Goal: Task Accomplishment & Management: Manage account settings

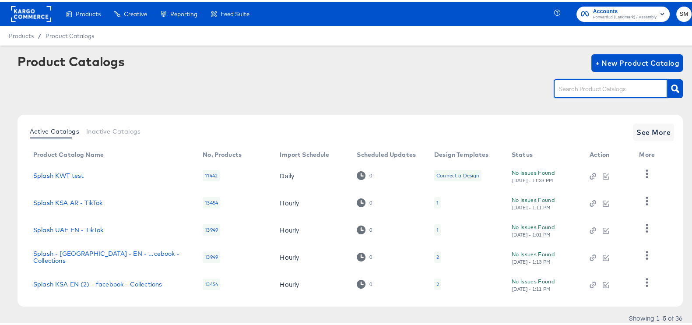
click at [577, 91] on input "text" at bounding box center [603, 87] width 93 height 10
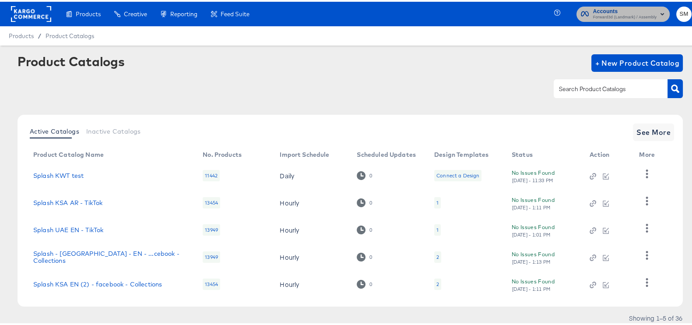
click at [581, 15] on icon "button" at bounding box center [585, 12] width 8 height 8
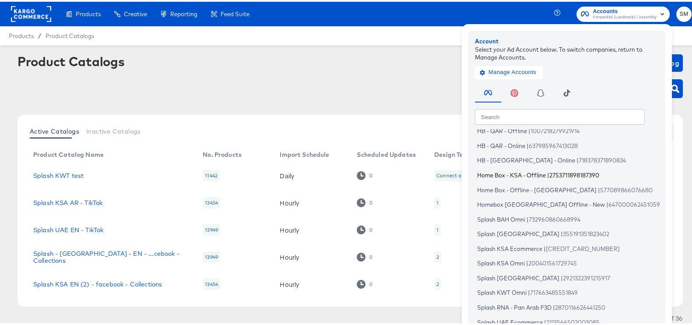
scroll to position [52, 0]
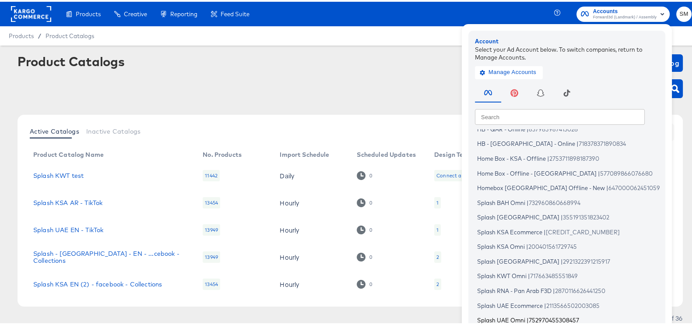
click at [497, 315] on span "Splash UAE Omni" at bounding box center [501, 318] width 48 height 7
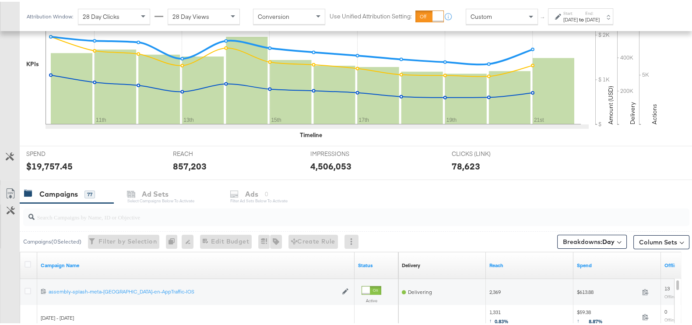
scroll to position [328, 0]
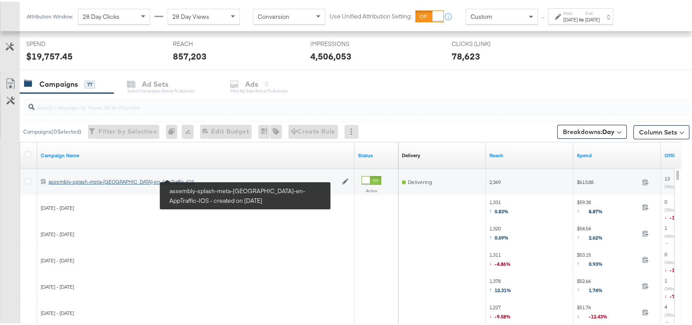
click at [151, 177] on div "assembly-splash-meta-uae-en-AppTraffic-IOS assembly-splash-meta-uae-en-AppTraff…" at bounding box center [193, 179] width 289 height 7
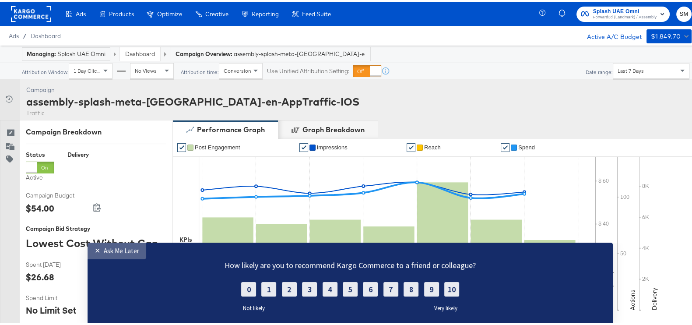
click at [131, 246] on div "Ask Me Later" at bounding box center [121, 250] width 35 height 8
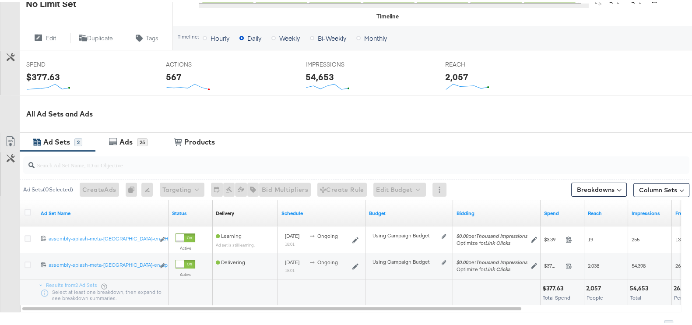
scroll to position [328, 0]
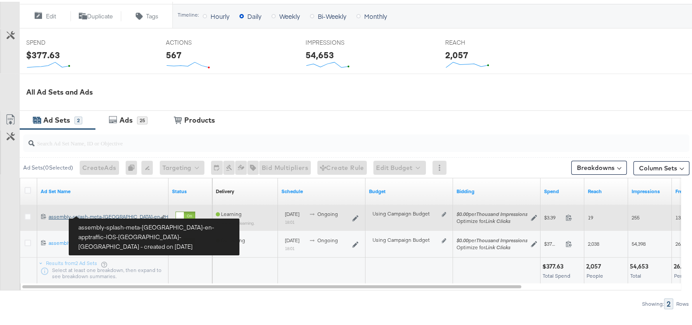
click at [136, 211] on div "assembly-splash-meta-uae-en-apptraffic-IOS-HighAOV-CA assembly-splash-meta-uae-…" at bounding box center [102, 214] width 106 height 7
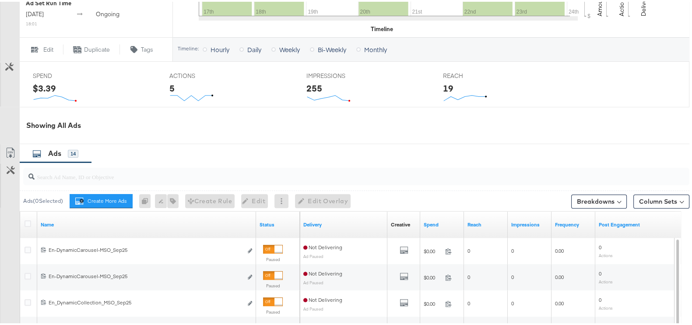
scroll to position [400, 0]
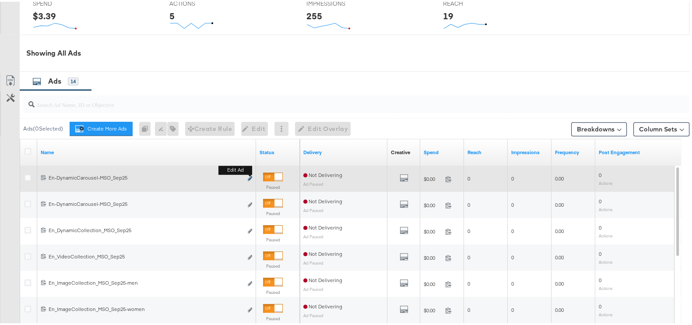
click at [250, 177] on button "Edit ad" at bounding box center [249, 176] width 5 height 9
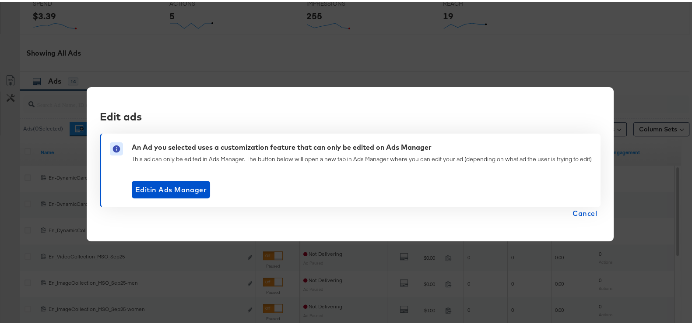
click at [586, 205] on span "Cancel" at bounding box center [584, 211] width 24 height 12
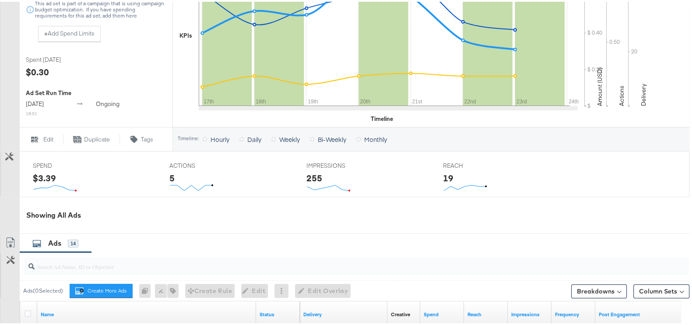
scroll to position [236, 0]
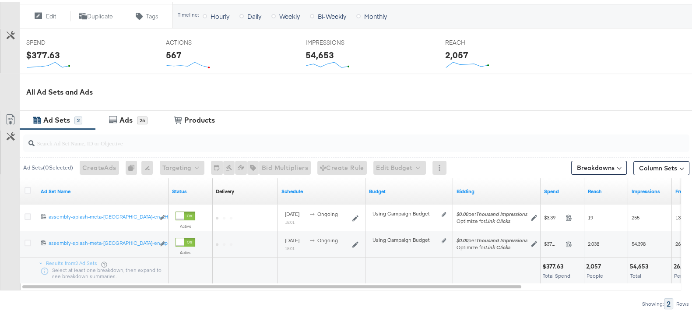
scroll to position [363, 0]
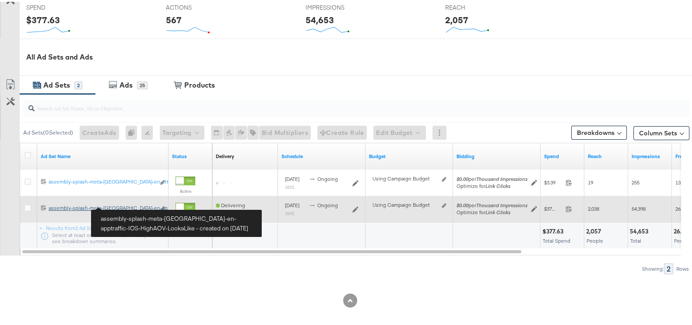
click at [124, 204] on div "assembly-splash-meta-uae-en-apptraffic-IOS-HighAOV-LookaLike assembly-splash-me…" at bounding box center [102, 206] width 106 height 7
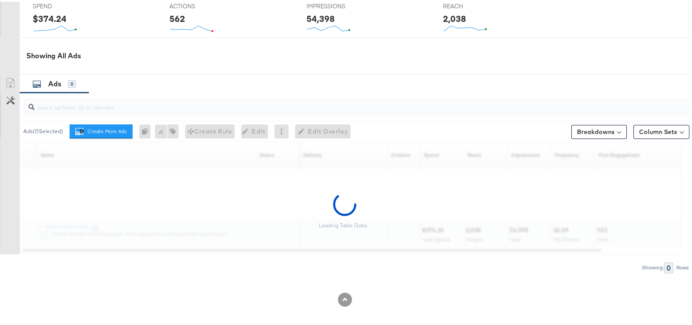
scroll to position [400, 0]
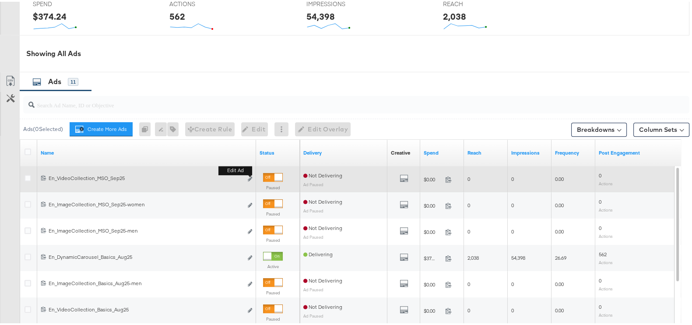
click at [252, 180] on button "Edit ad" at bounding box center [249, 177] width 5 height 9
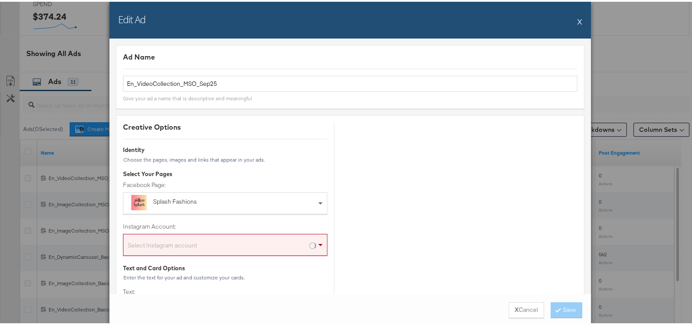
click at [570, 23] on div "Edit Ad X" at bounding box center [349, 18] width 481 height 37
click at [577, 16] on button "X" at bounding box center [579, 19] width 5 height 17
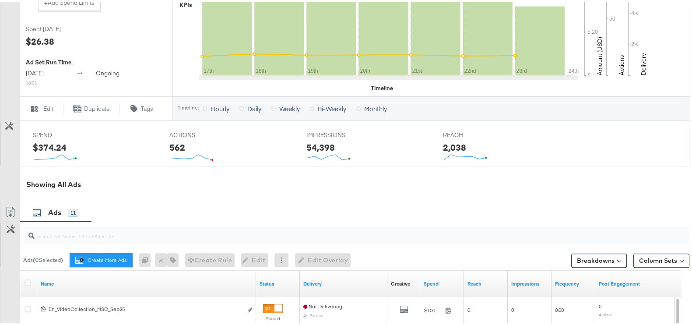
scroll to position [94, 0]
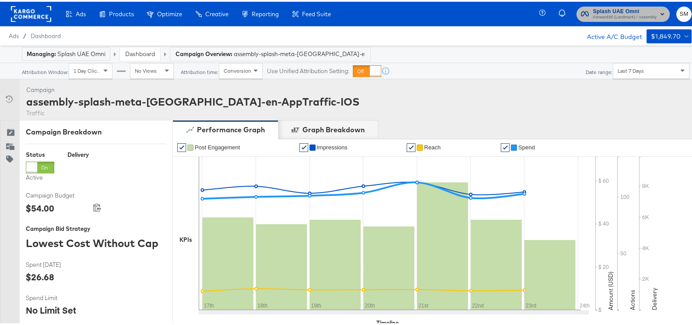
click at [615, 11] on span "Splash UAE Omni" at bounding box center [624, 9] width 63 height 9
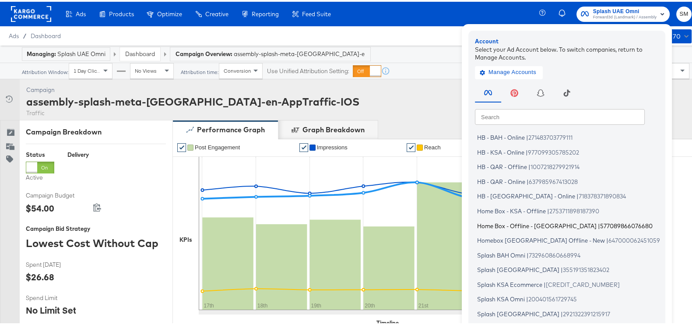
scroll to position [52, 0]
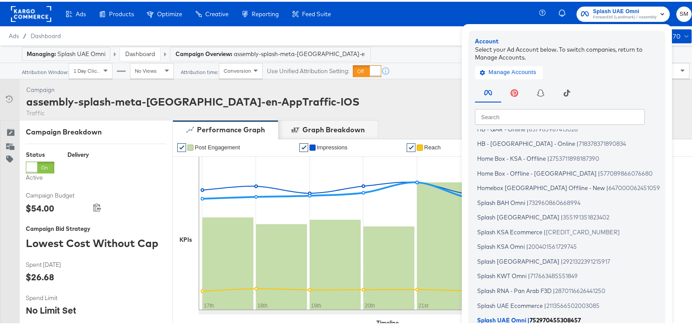
click at [505, 318] on span "Splash UAE Omni" at bounding box center [501, 318] width 49 height 7
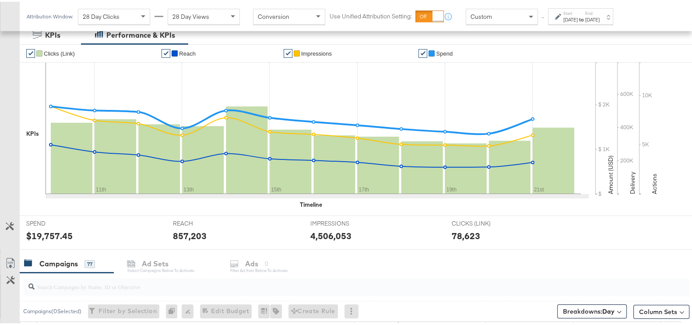
scroll to position [218, 0]
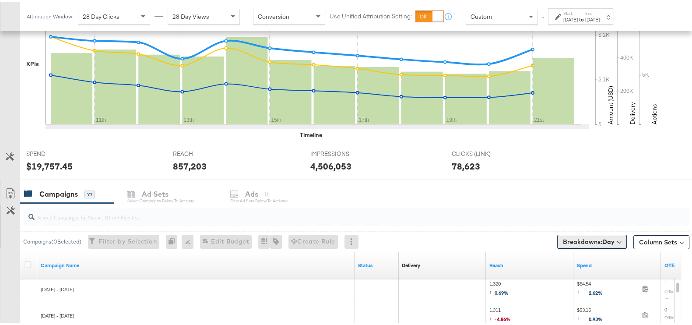
click at [602, 241] on b "Day" at bounding box center [608, 240] width 12 height 8
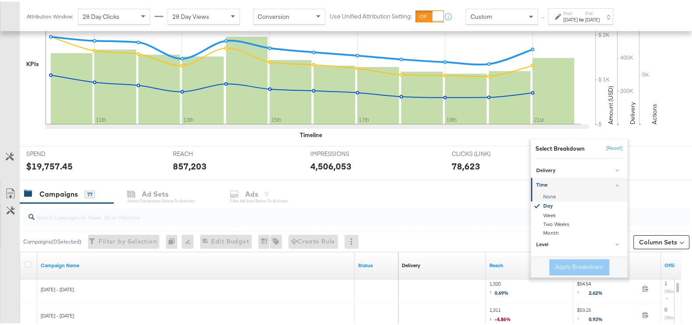
click at [548, 196] on div "None" at bounding box center [579, 195] width 95 height 9
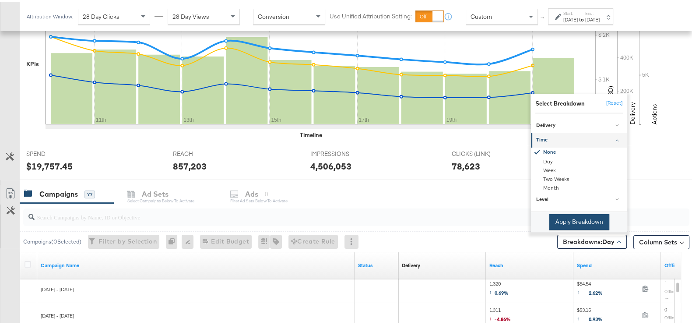
click at [569, 217] on button "Apply Breakdown" at bounding box center [579, 220] width 60 height 16
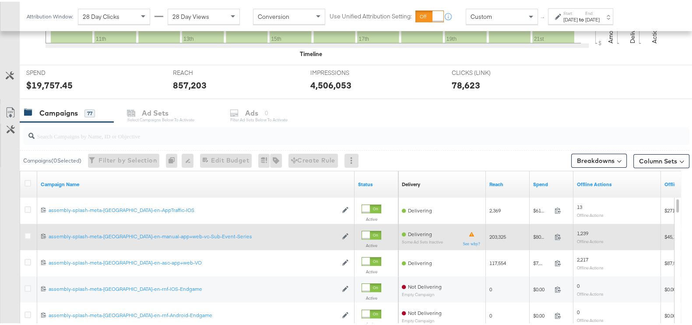
scroll to position [328, 0]
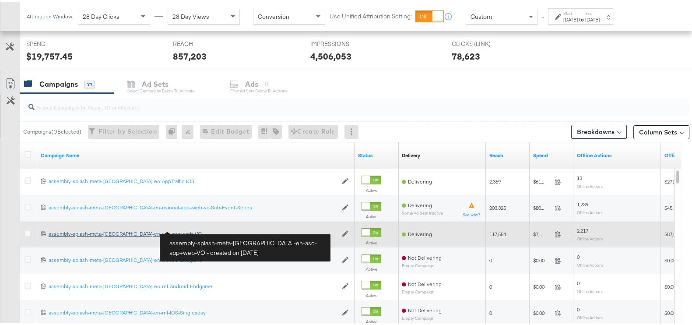
click at [140, 230] on div "assembly-splash-meta-uae-en-asc-app+web-VO assembly-splash-meta-uae-en-asc-app+…" at bounding box center [193, 231] width 289 height 7
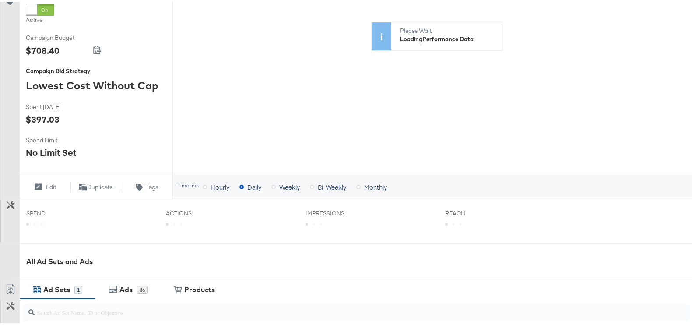
scroll to position [336, 0]
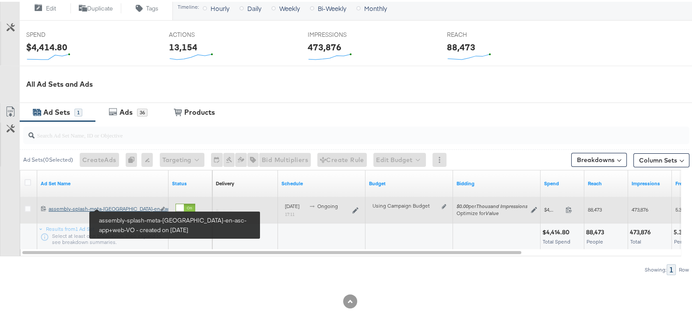
click at [122, 206] on div "assembly-splash-meta-uae-en-asc-app+web-VO assembly-splash-meta-uae-en-...app+w…" at bounding box center [102, 206] width 106 height 7
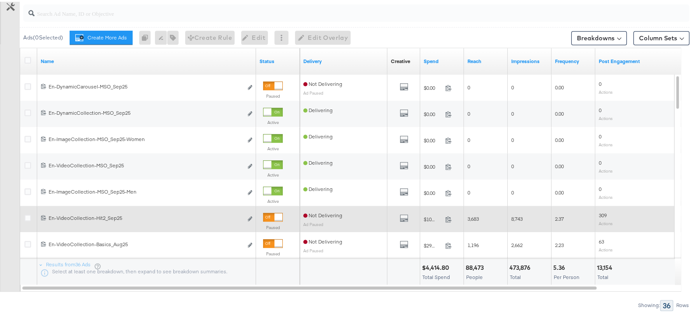
scroll to position [492, 0]
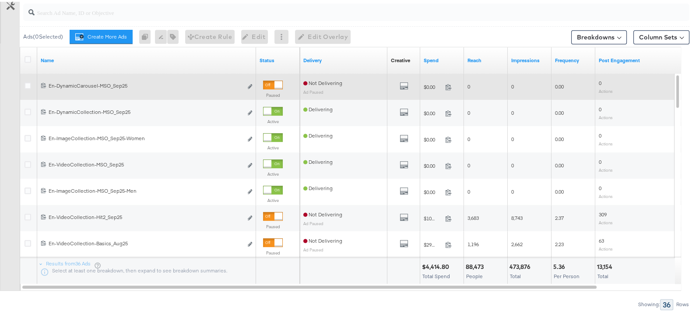
click at [252, 80] on div "Edit ad" at bounding box center [247, 84] width 10 height 9
click at [251, 83] on icon "link" at bounding box center [250, 84] width 4 height 5
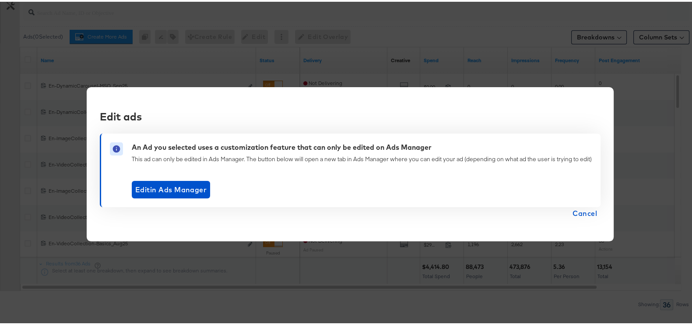
click at [129, 323] on div "Edit ads An Ad you selected uses a customization feature that can only be edite…" at bounding box center [350, 162] width 700 height 325
click at [581, 208] on span "Cancel" at bounding box center [584, 211] width 24 height 12
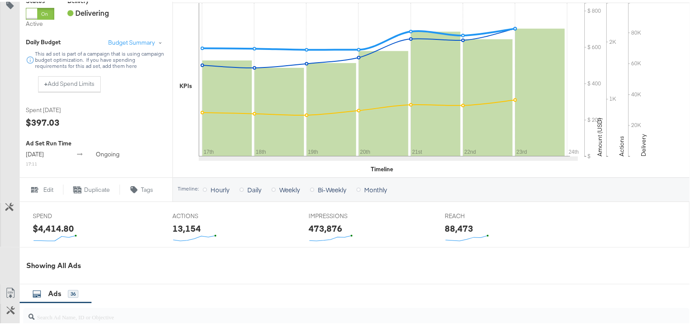
scroll to position [328, 0]
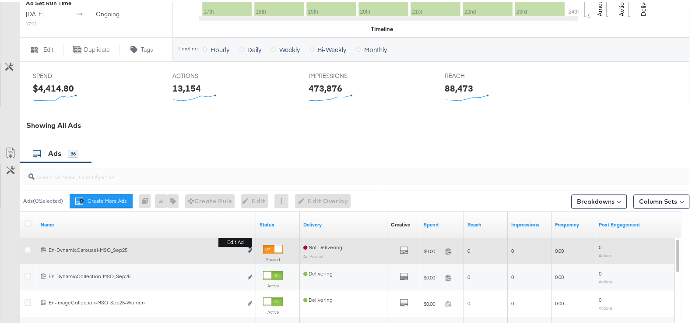
click at [247, 248] on button "Edit ad" at bounding box center [249, 249] width 5 height 9
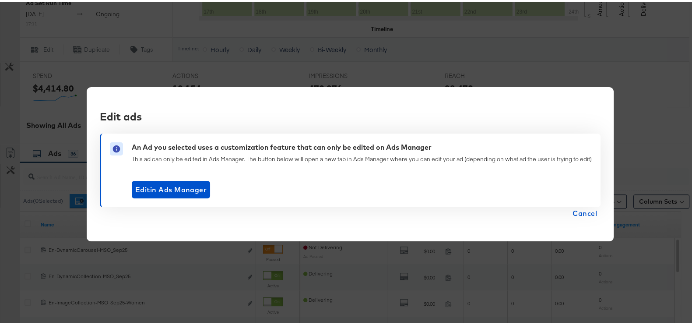
click at [581, 215] on span "Cancel" at bounding box center [584, 211] width 24 height 12
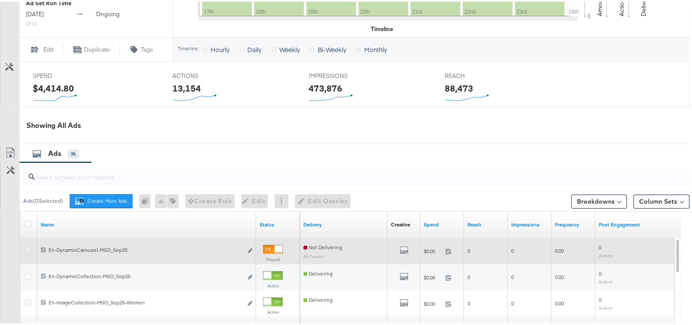
click at [26, 247] on icon at bounding box center [27, 248] width 7 height 7
click at [0, 0] on input "checkbox" at bounding box center [0, 0] width 0 height 0
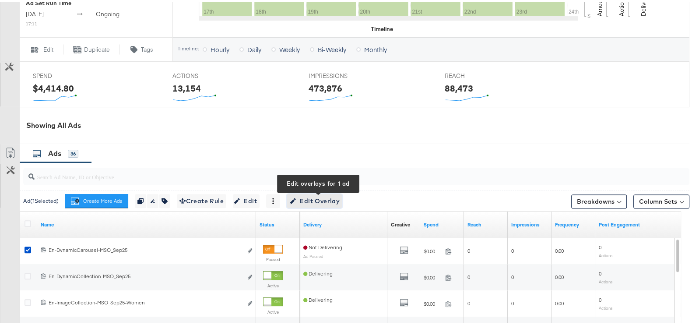
click at [322, 202] on span "Edit Overlay Edit overlays for 1 ad" at bounding box center [314, 199] width 50 height 11
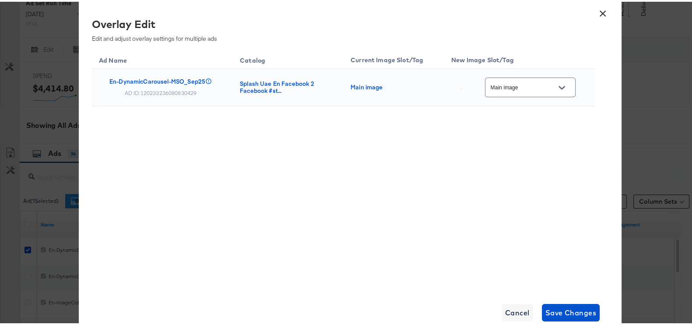
click at [570, 84] on div at bounding box center [561, 85] width 18 height 13
click at [562, 88] on icon "Open" at bounding box center [561, 86] width 6 height 6
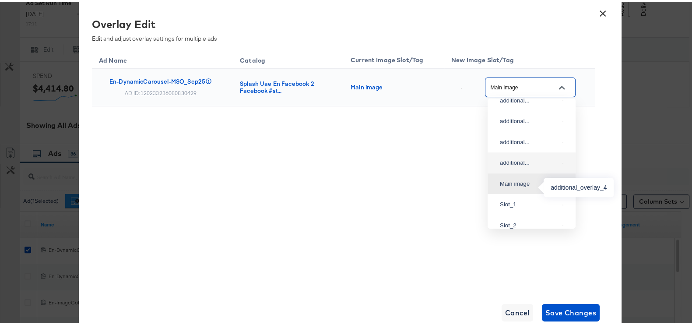
click at [516, 165] on div "additional..." at bounding box center [529, 161] width 59 height 9
type input "additional_overlay_4"
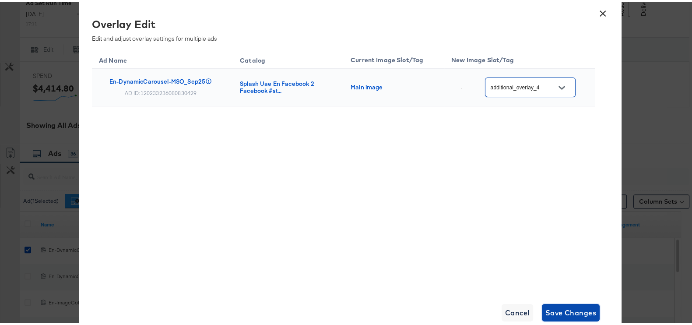
click at [565, 303] on button "Save Changes" at bounding box center [571, 310] width 58 height 17
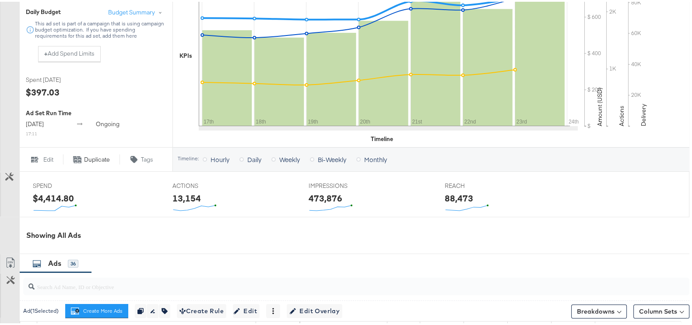
scroll to position [0, 0]
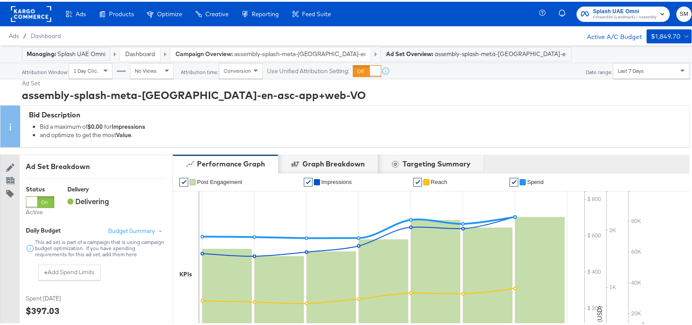
click at [641, 18] on span "Forward3d (Landmark) / Assembly" at bounding box center [624, 15] width 63 height 7
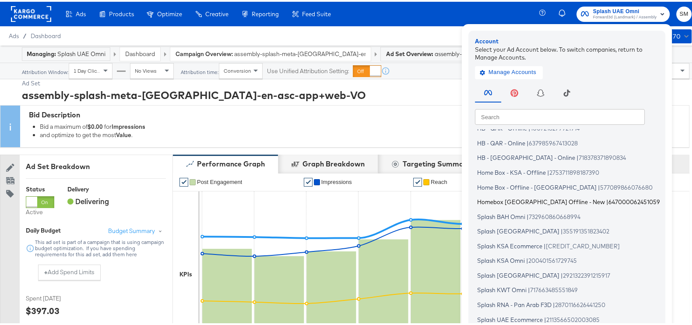
scroll to position [52, 0]
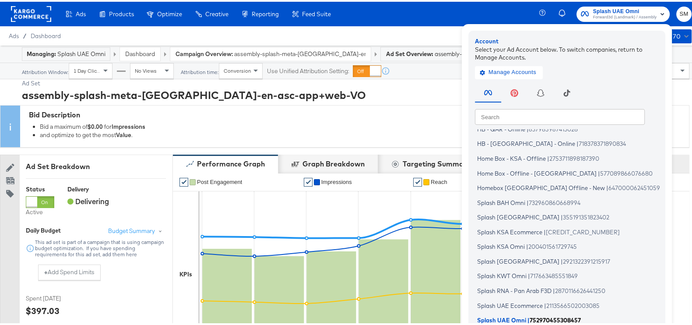
click at [507, 318] on span "Splash UAE Omni" at bounding box center [501, 318] width 49 height 7
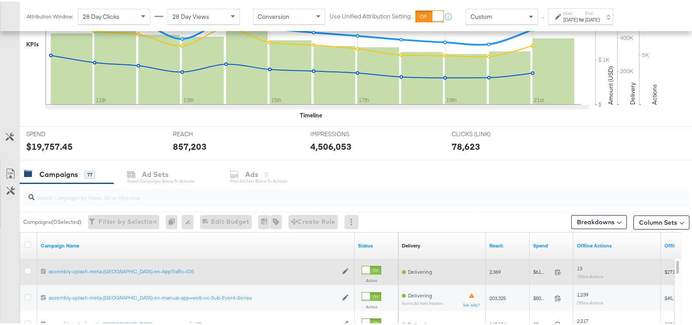
scroll to position [312, 0]
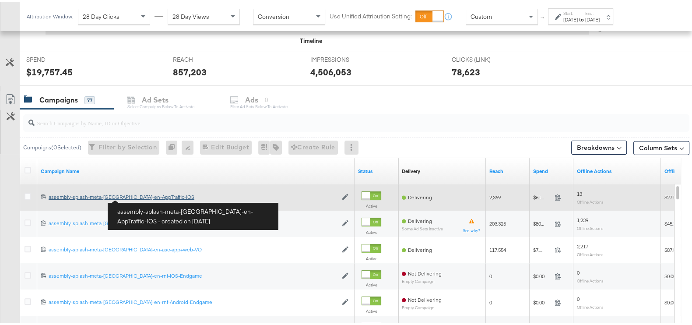
click at [140, 197] on div "assembly-splash-meta-[GEOGRAPHIC_DATA]-en-AppTraffic-IOS assembly-splash-meta-[…" at bounding box center [193, 195] width 289 height 7
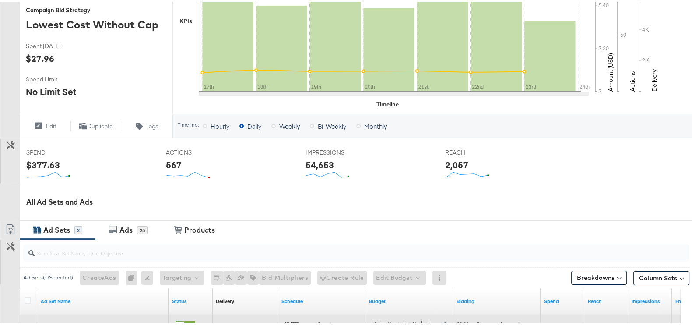
scroll to position [362, 0]
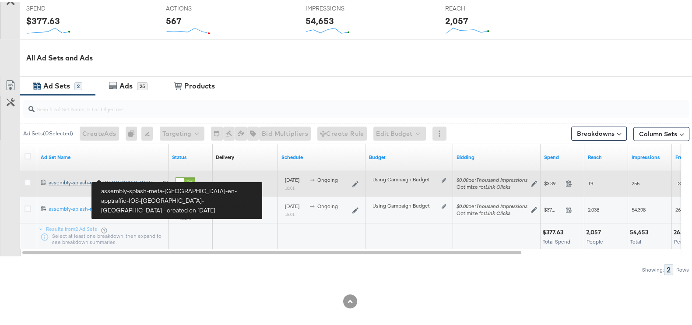
click at [124, 177] on div "assembly-splash-meta-[GEOGRAPHIC_DATA]-en-apptraffic-IOS-HighAOV-CA assembly-sp…" at bounding box center [102, 180] width 106 height 7
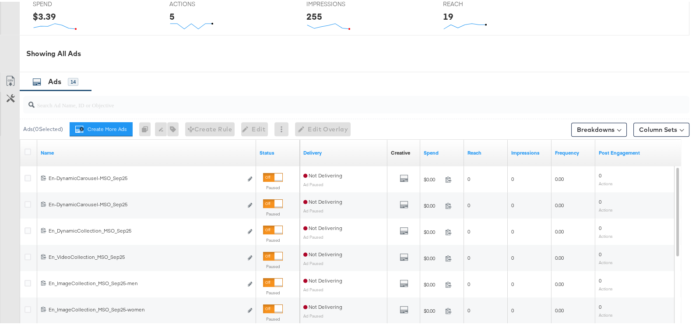
scroll to position [400, 0]
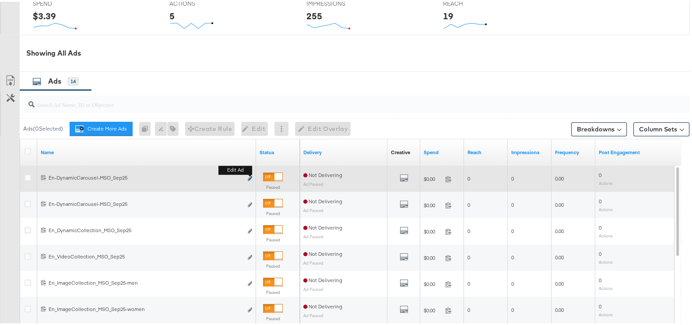
click at [249, 177] on button "Edit ad" at bounding box center [249, 176] width 5 height 9
click at [250, 178] on icon "link" at bounding box center [250, 176] width 4 height 5
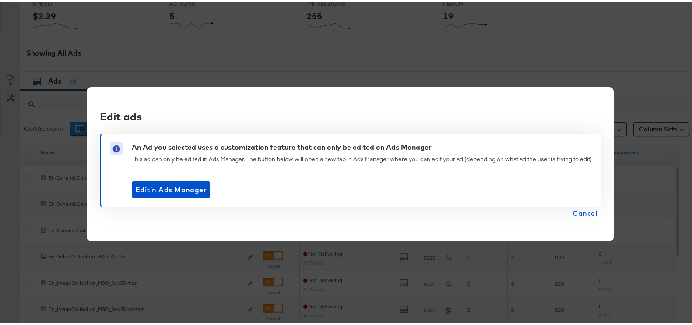
click at [574, 212] on span "Cancel" at bounding box center [584, 211] width 24 height 12
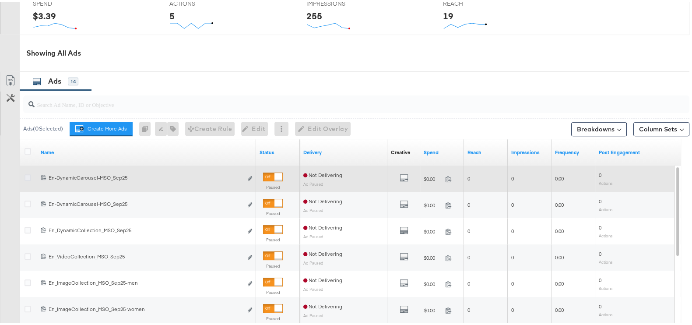
click at [26, 178] on icon at bounding box center [27, 175] width 7 height 7
click at [0, 0] on input "checkbox" at bounding box center [0, 0] width 0 height 0
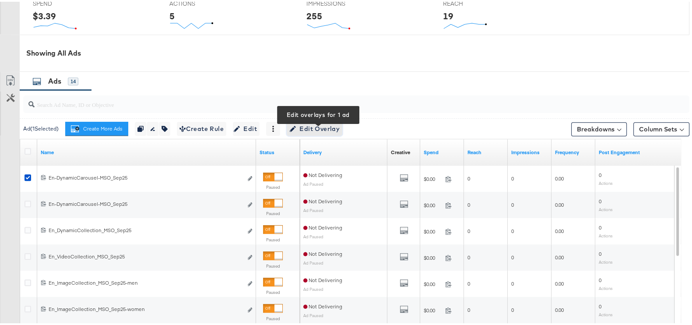
click at [314, 130] on span "Edit Overlay Edit overlays for 1 ad" at bounding box center [314, 127] width 50 height 11
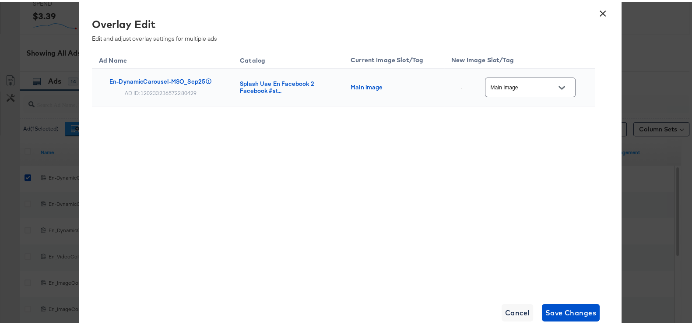
click at [560, 89] on button "Open" at bounding box center [561, 85] width 13 height 13
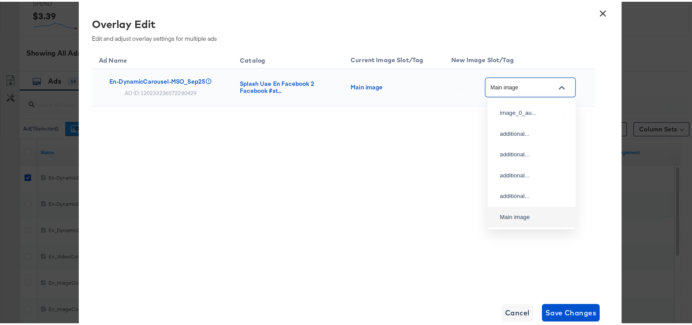
scroll to position [33, 0]
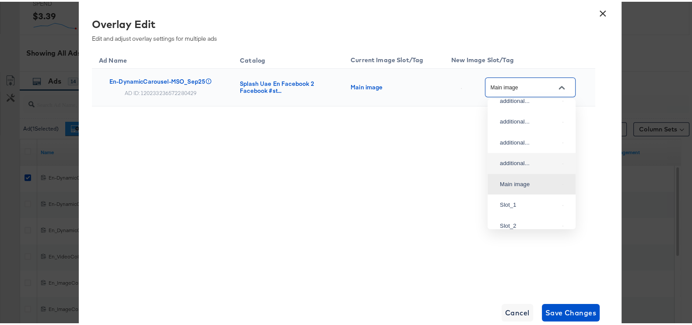
click at [507, 169] on div "additional..." at bounding box center [531, 162] width 74 height 16
type input "additional_overlay_4"
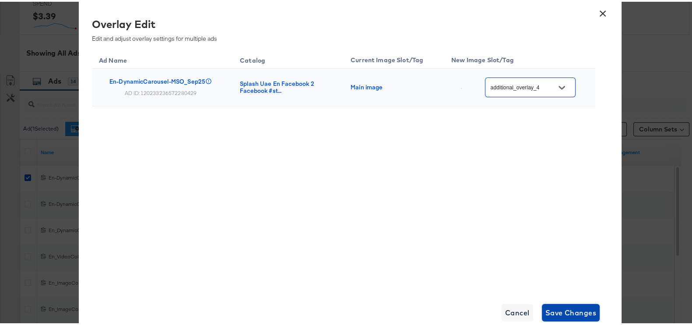
click at [562, 303] on button "Save Changes" at bounding box center [571, 310] width 58 height 17
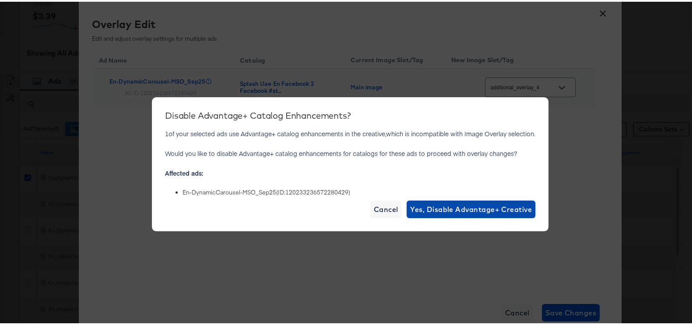
click at [501, 208] on span "Yes, Disable Advantage+ Creative" at bounding box center [471, 207] width 122 height 12
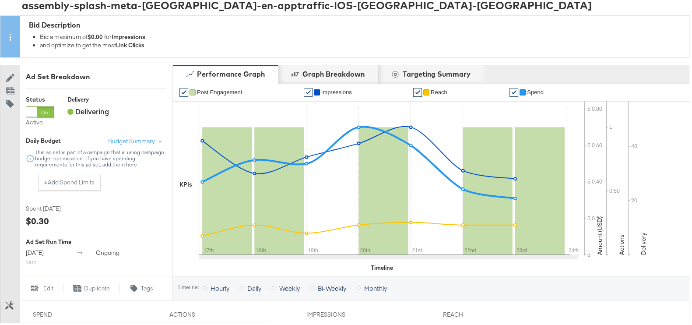
scroll to position [0, 0]
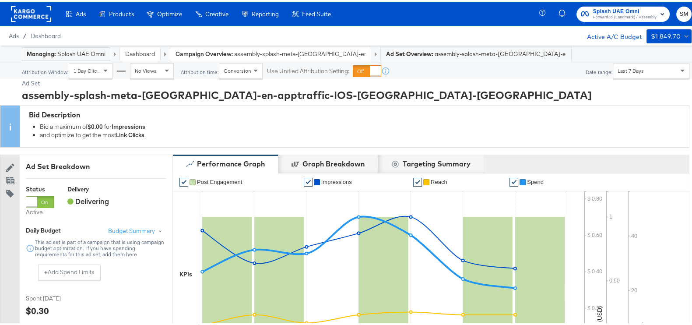
click at [593, 8] on span "Splash UAE Omni" at bounding box center [624, 9] width 63 height 9
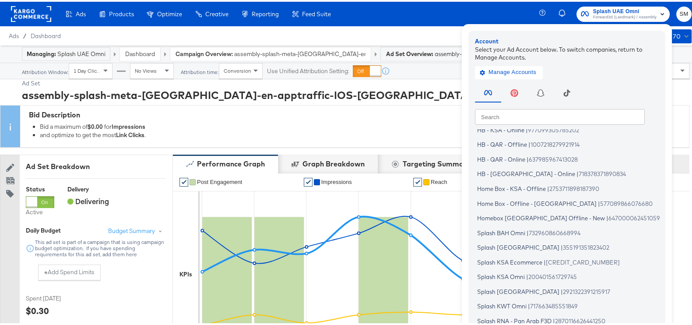
scroll to position [52, 0]
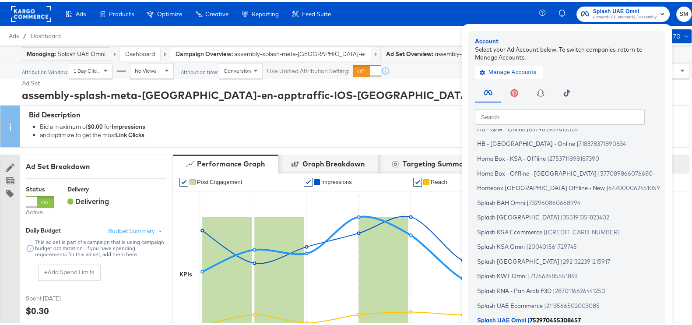
click at [515, 316] on span "Splash UAE Omni" at bounding box center [501, 318] width 49 height 7
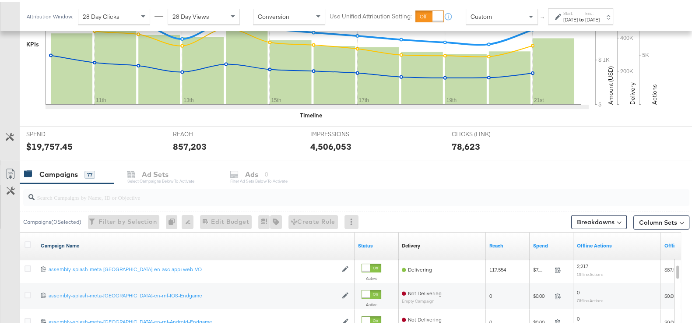
scroll to position [312, 0]
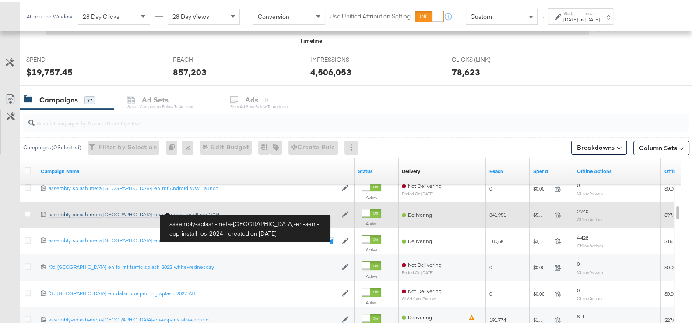
click at [145, 213] on div "assembly-splash-meta-uae-en-aem-app-install-ios-2024 assembly-splash-meta-uae-e…" at bounding box center [193, 212] width 289 height 7
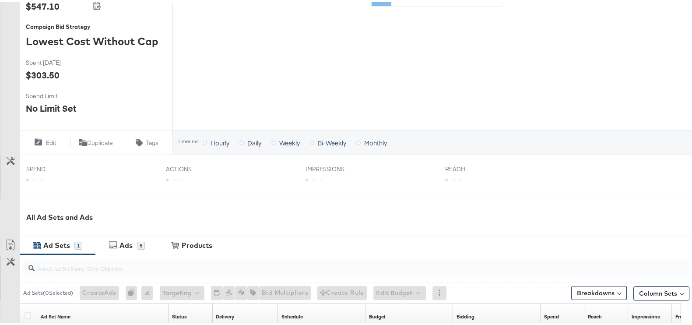
scroll to position [336, 0]
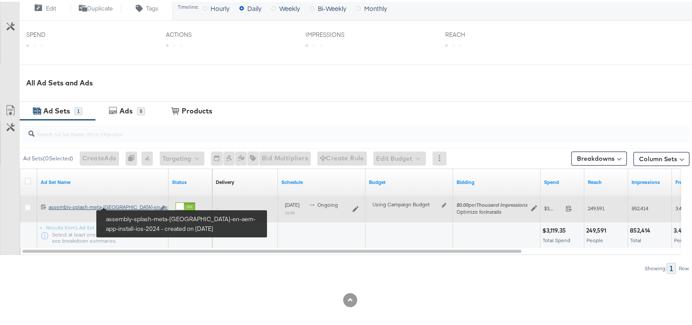
click at [129, 204] on div "assembly-splash-meta-uae-en-aem-app-install-ios-2024 assembly-splash-meta-uae-e…" at bounding box center [102, 205] width 106 height 7
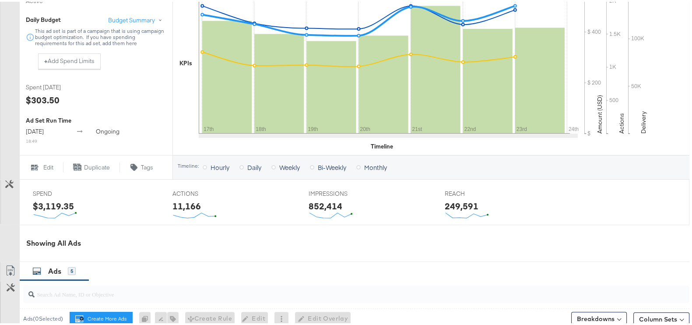
scroll to position [210, 0]
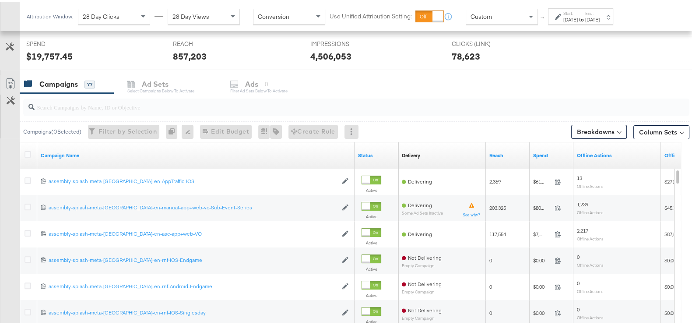
scroll to position [444, 0]
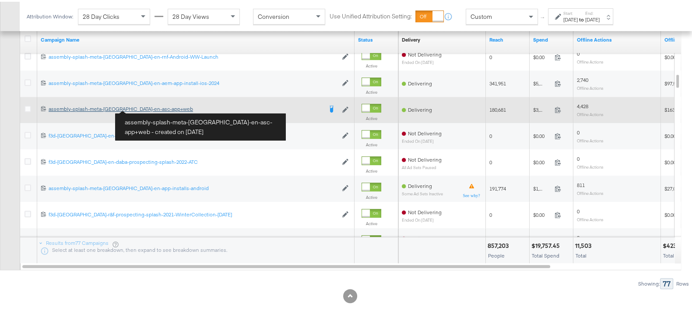
click at [147, 108] on div "assembly-splash-meta-uae-en-asc-app+web assembly-splash-meta-uae-en-asc-app+web" at bounding box center [185, 107] width 273 height 7
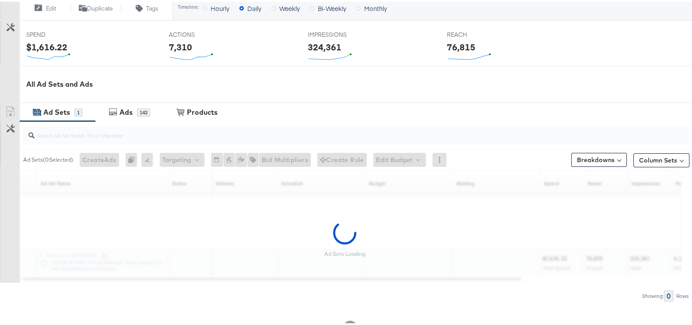
scroll to position [337, 0]
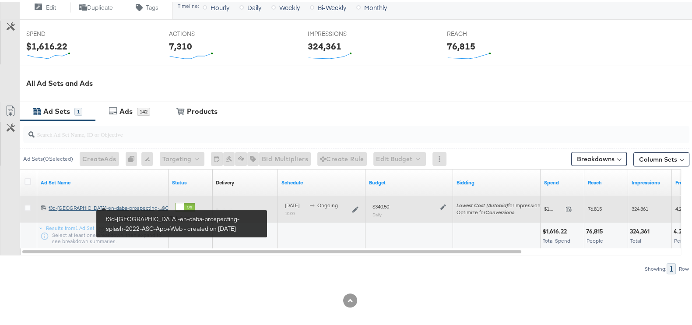
click at [129, 204] on div "f3d-uae-en-daba-prospecting-splash-2022-ASC-App+Web f3d-uae-en-daba-prospecting…" at bounding box center [102, 206] width 106 height 7
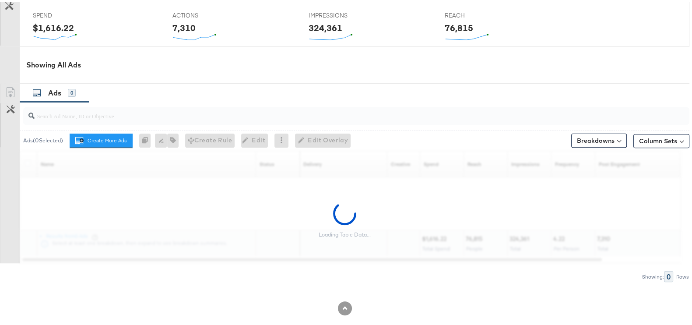
scroll to position [388, 0]
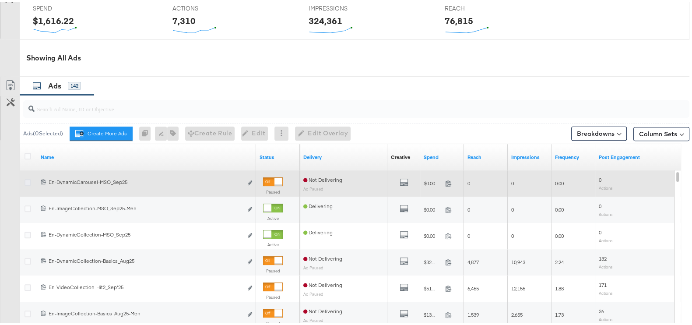
click at [27, 178] on icon at bounding box center [27, 180] width 7 height 7
click at [0, 0] on input "checkbox" at bounding box center [0, 0] width 0 height 0
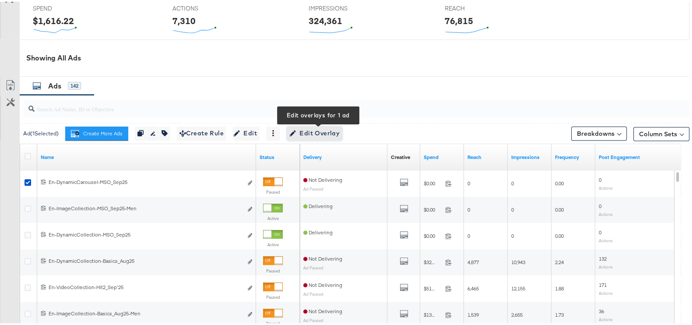
click at [312, 129] on span "Edit Overlay Edit overlays for 1 ad" at bounding box center [314, 131] width 50 height 11
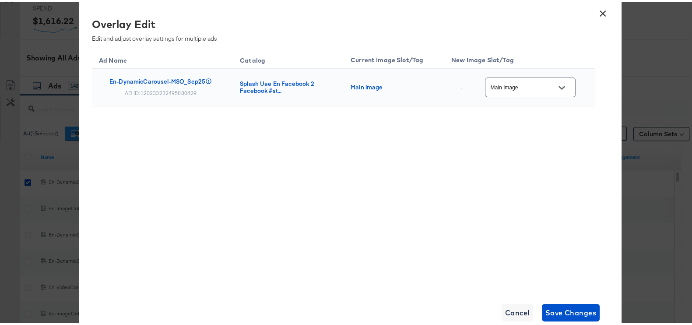
click at [516, 81] on input "Main image" at bounding box center [523, 86] width 69 height 10
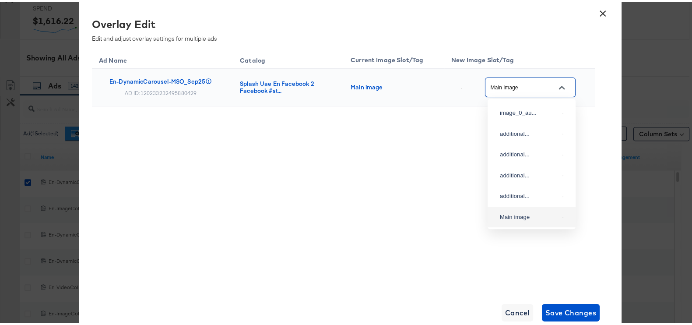
scroll to position [33, 0]
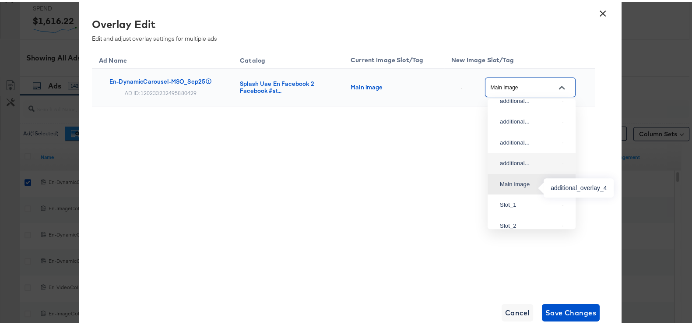
click at [533, 166] on div "additional..." at bounding box center [529, 161] width 59 height 9
type input "additional_overlay_4"
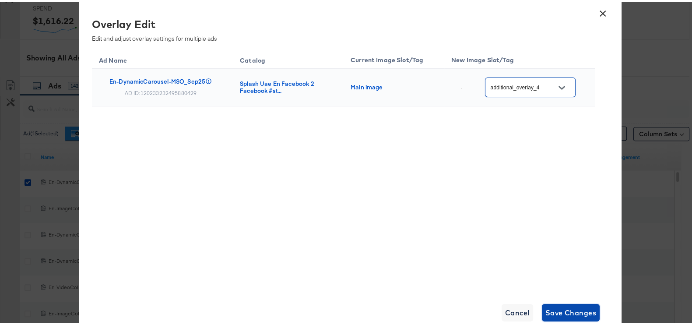
click at [567, 305] on span "Save Changes" at bounding box center [570, 310] width 51 height 12
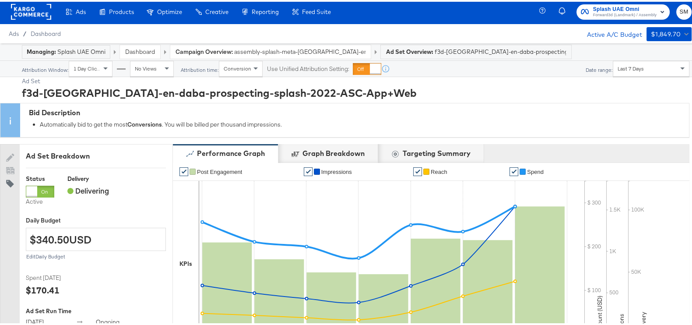
scroll to position [0, 0]
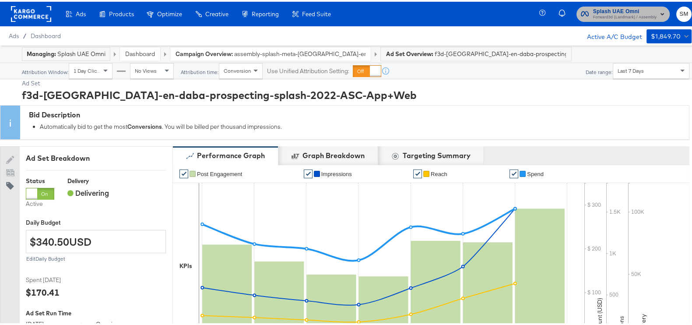
drag, startPoint x: 633, startPoint y: 8, endPoint x: 626, endPoint y: 21, distance: 14.5
click at [633, 9] on span "Splash UAE Omni" at bounding box center [624, 9] width 63 height 9
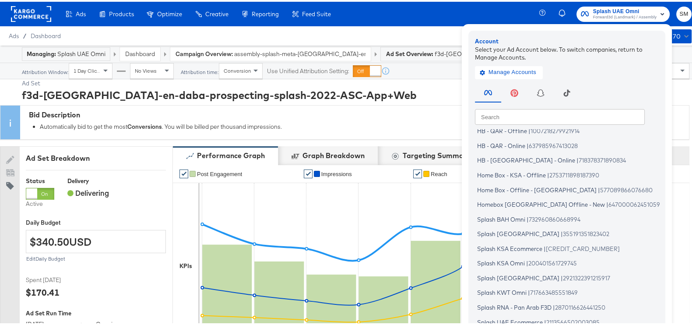
scroll to position [52, 0]
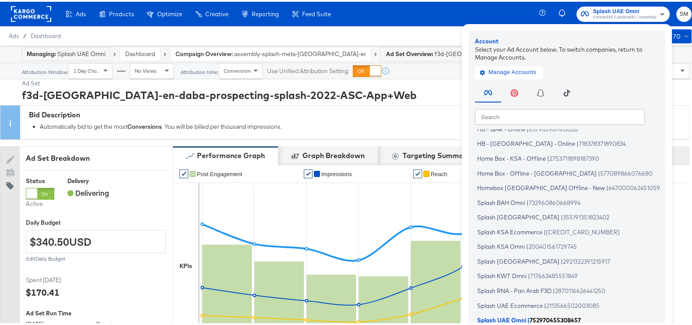
click at [504, 316] on span "Splash UAE Omni" at bounding box center [501, 318] width 49 height 7
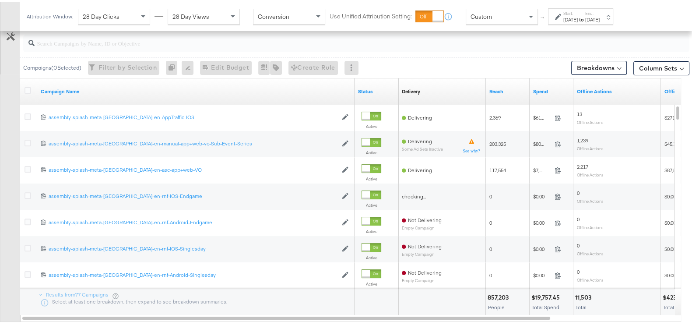
scroll to position [444, 0]
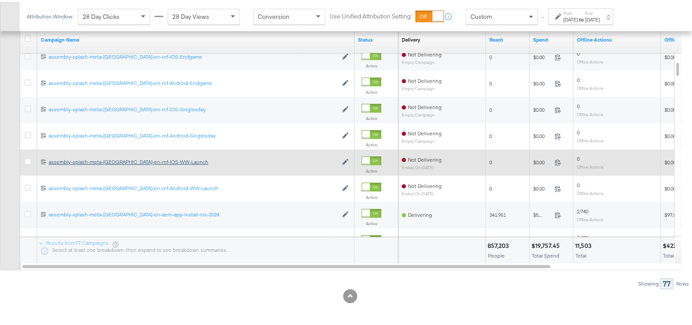
click at [154, 162] on div "120212744542240429 assembly-splash-meta-[GEOGRAPHIC_DATA]-en-rnf-IOS-WW-Launch …" at bounding box center [195, 160] width 317 height 14
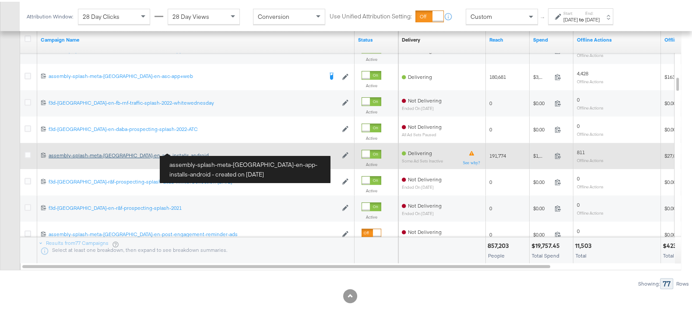
click at [155, 155] on div "assembly-splash-meta-[GEOGRAPHIC_DATA]-en-app-installs-android assembly-splash-…" at bounding box center [193, 153] width 289 height 7
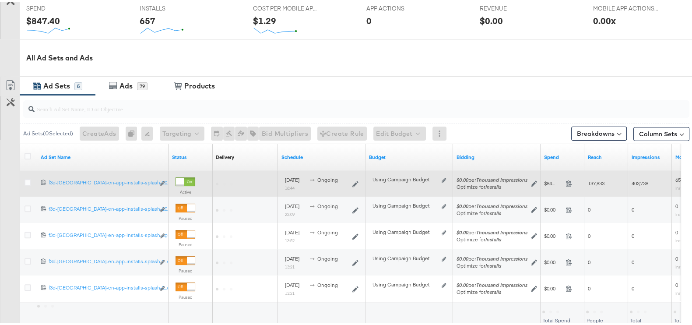
scroll to position [363, 0]
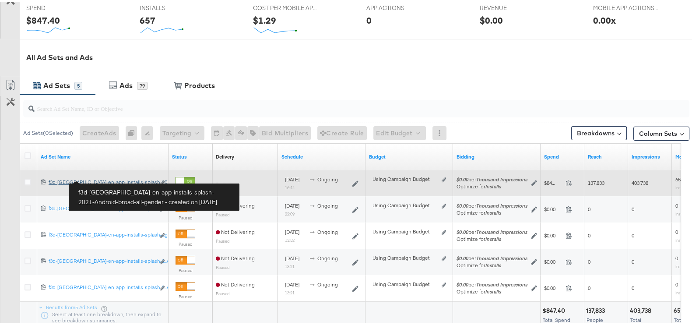
click at [136, 180] on div "f3d-[GEOGRAPHIC_DATA]-en-app-installs-splash-2021-Android-broad-all-gender f3d-…" at bounding box center [102, 180] width 106 height 7
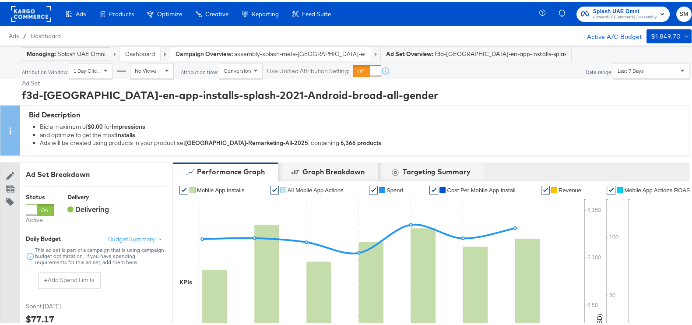
click at [609, 6] on span "Splash UAE Omni" at bounding box center [624, 9] width 63 height 9
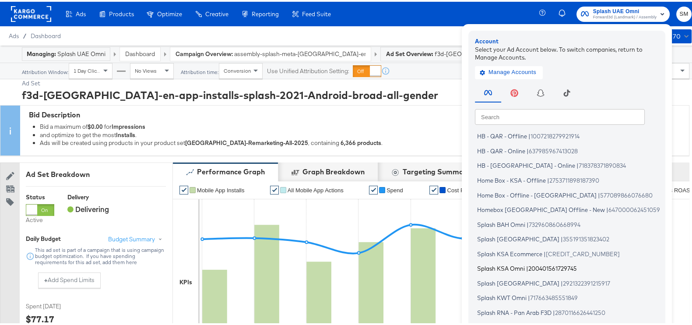
scroll to position [52, 0]
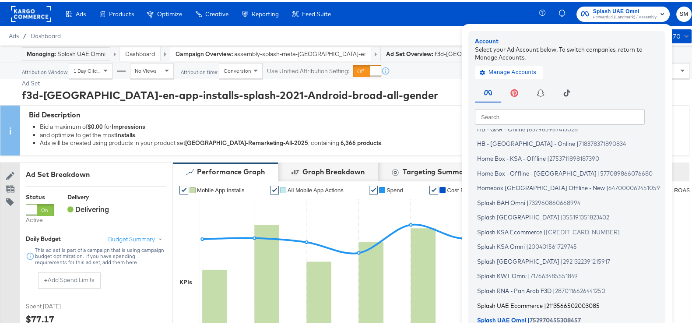
click at [525, 305] on span "Splash UAE Ecommerce" at bounding box center [510, 303] width 66 height 7
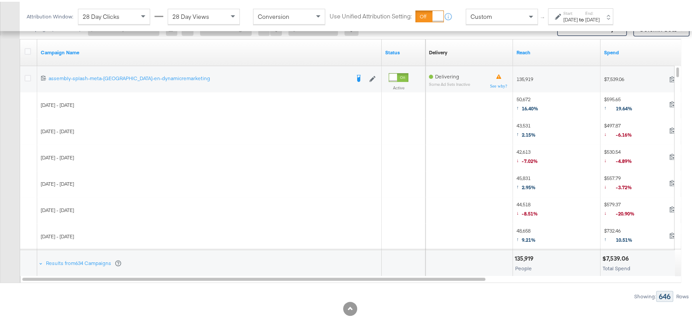
scroll to position [437, 0]
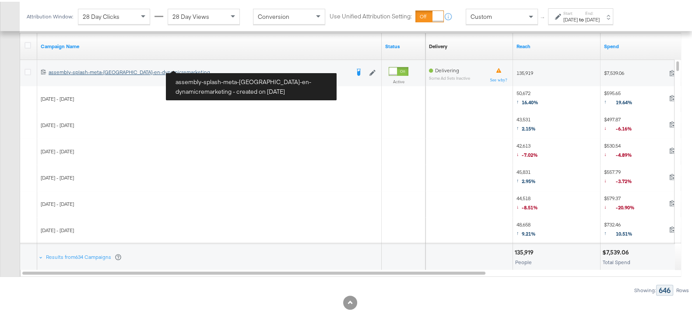
click at [116, 67] on div "assembly-splash-meta-uae-en-dynamicremarketing assembly-splash-meta-uae-en-dyna…" at bounding box center [199, 70] width 301 height 7
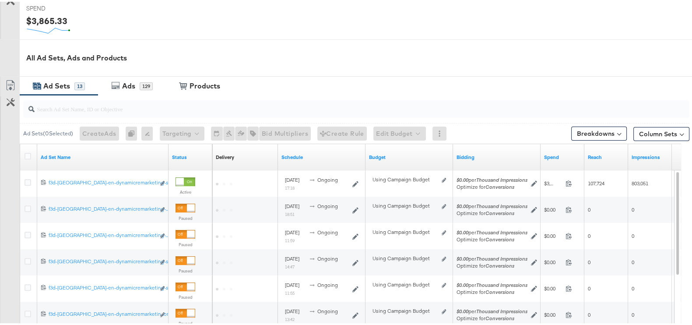
scroll to position [363, 0]
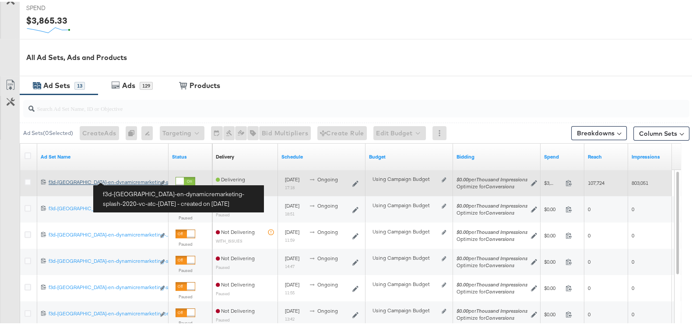
click at [126, 179] on div "f3d-uae-en-dynamicremarketing-splash-2020-vc-atc-july2020 f3d-uae-en-dynamicrem…" at bounding box center [102, 180] width 106 height 7
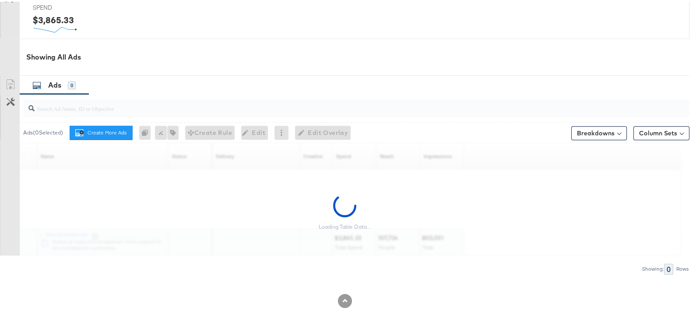
scroll to position [404, 0]
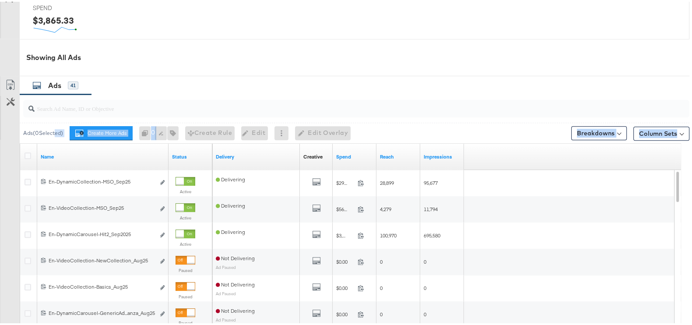
click at [19, 146] on div "Ads ( 0 Selected) Create More Ads Create more ads for this ad set 0 Rename 0 ad…" at bounding box center [344, 248] width 689 height 311
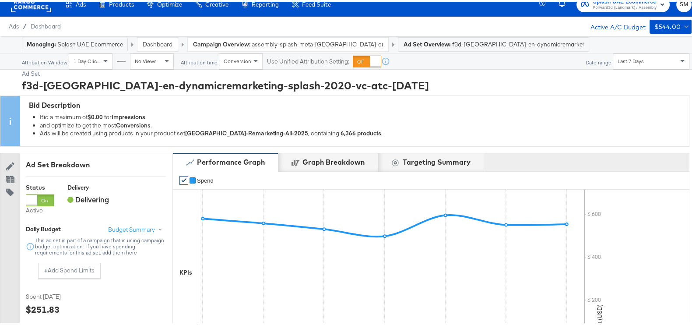
scroll to position [0, 0]
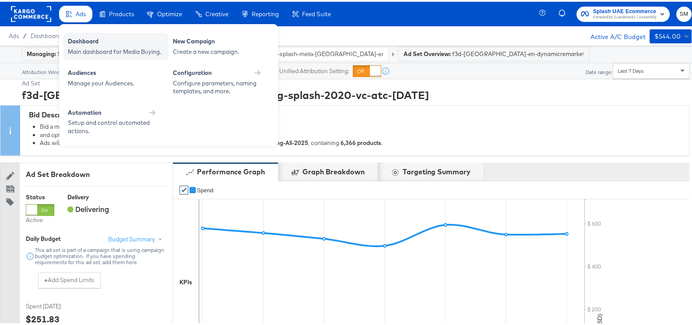
click at [127, 42] on div "Dashboard" at bounding box center [116, 40] width 96 height 10
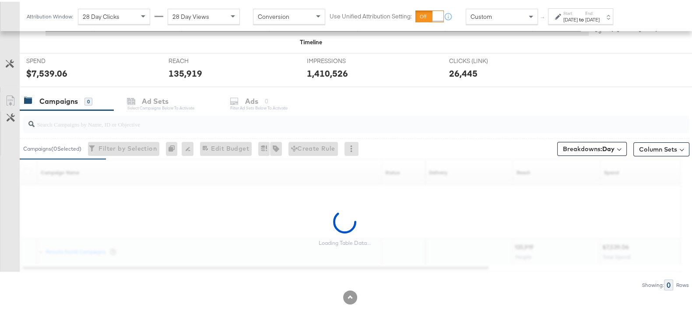
scroll to position [312, 0]
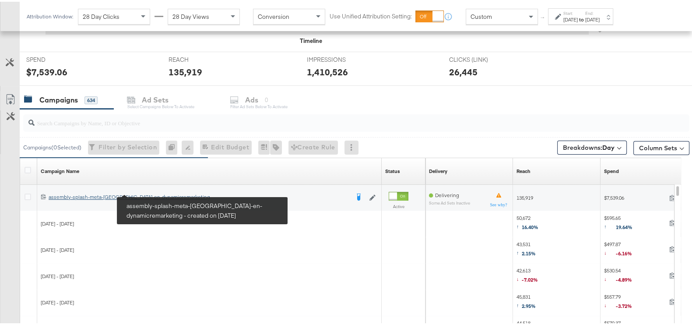
click at [150, 192] on div "assembly-splash-meta-uae-en-dynamicremarketing assembly-splash-meta-uae-en-dyna…" at bounding box center [199, 195] width 301 height 7
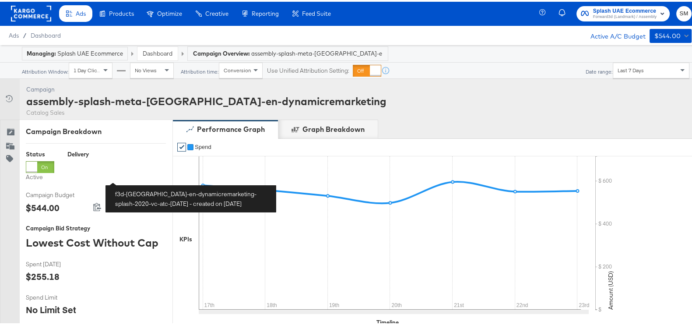
scroll to position [362, 0]
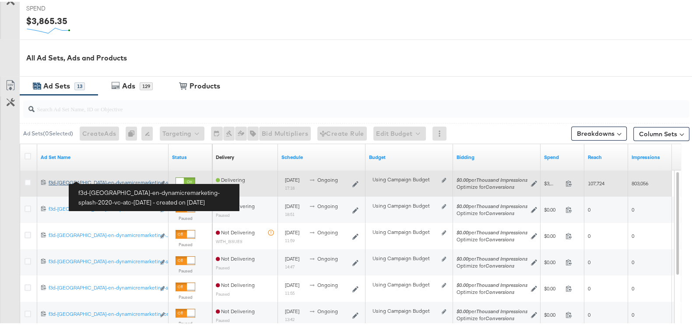
click at [139, 178] on div "f3d-uae-en-dynamicremarketing-splash-2020-vc-atc-july2020 f3d-uae-en-dynamicrem…" at bounding box center [102, 180] width 106 height 7
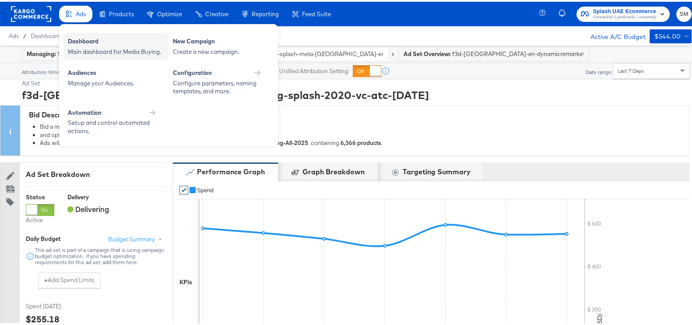
click at [88, 51] on div "Main dashboard for Media Buying." at bounding box center [116, 50] width 96 height 8
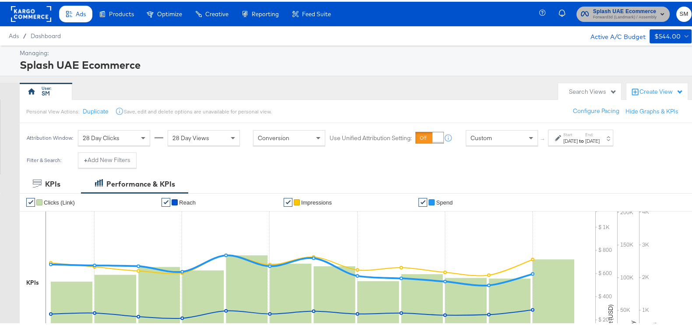
click at [609, 13] on span "Forward3d (Landmark) / Assembly" at bounding box center [624, 15] width 63 height 7
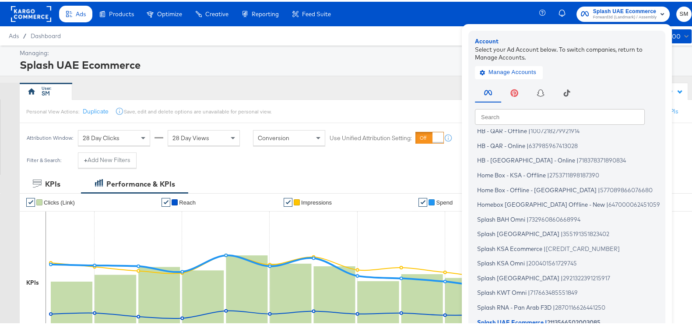
scroll to position [52, 0]
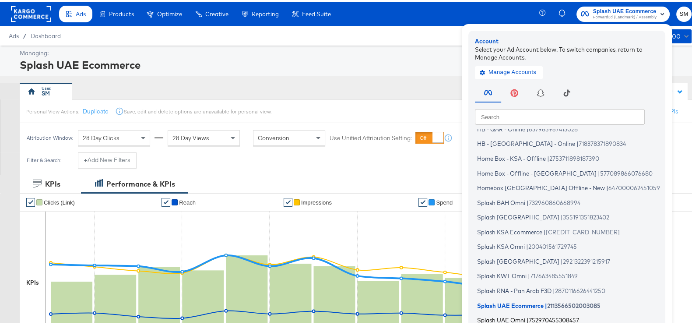
click at [488, 321] on span "Splash UAE Omni" at bounding box center [501, 318] width 48 height 7
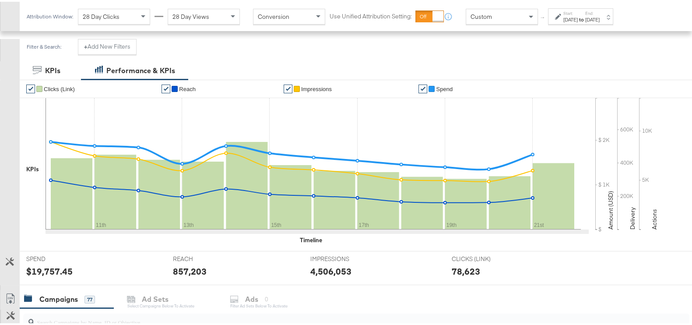
scroll to position [437, 0]
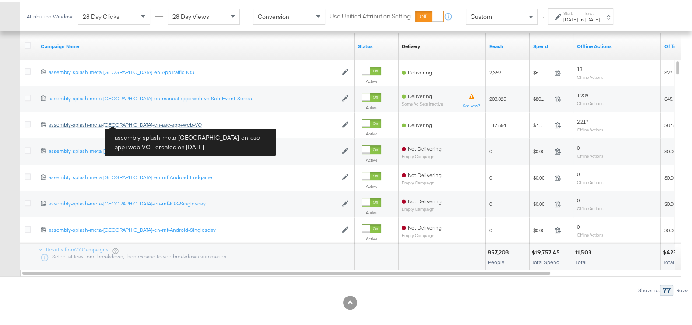
click at [138, 122] on div "assembly-splash-meta-[GEOGRAPHIC_DATA]-en-asc-app+web-VO assembly-splash-meta-[…" at bounding box center [193, 122] width 289 height 7
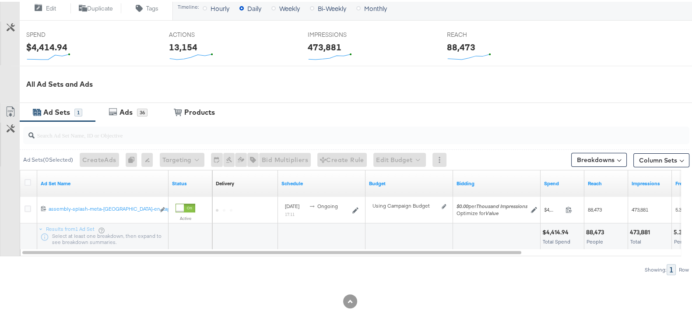
scroll to position [337, 0]
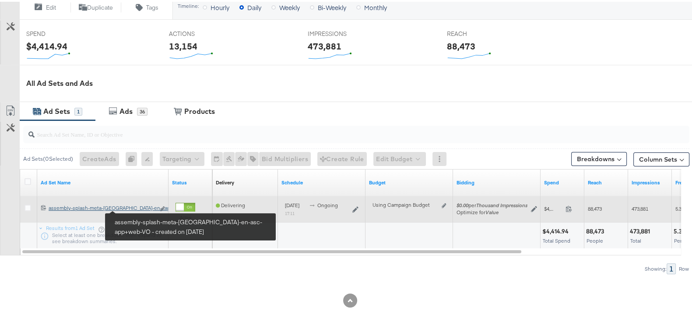
click at [138, 207] on div "assembly-splash-meta-[GEOGRAPHIC_DATA]-en-asc-app+web-VO assembly-splash-meta-[…" at bounding box center [102, 206] width 106 height 7
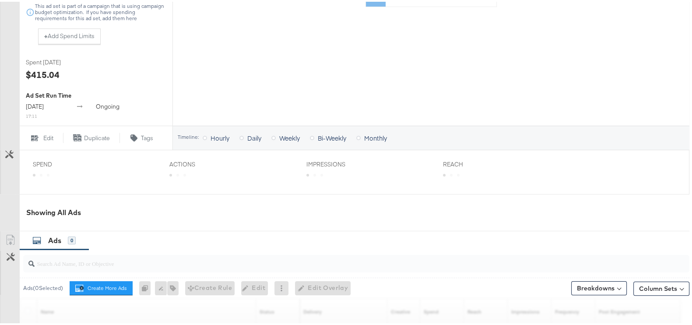
scroll to position [382, 0]
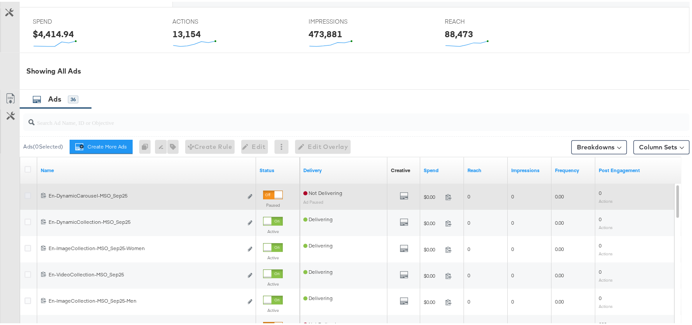
click at [28, 192] on icon at bounding box center [27, 193] width 7 height 7
click at [0, 0] on input "checkbox" at bounding box center [0, 0] width 0 height 0
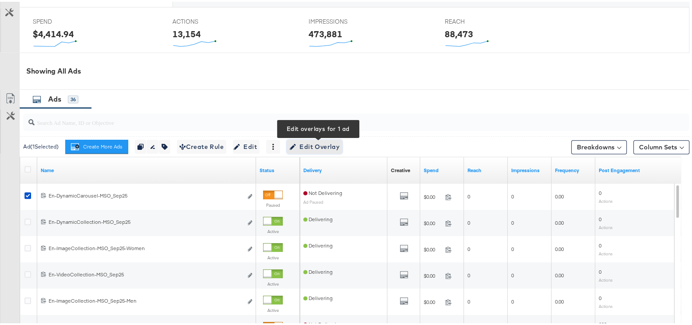
click at [306, 145] on span "Edit Overlay Edit overlays for 1 ad" at bounding box center [314, 145] width 50 height 11
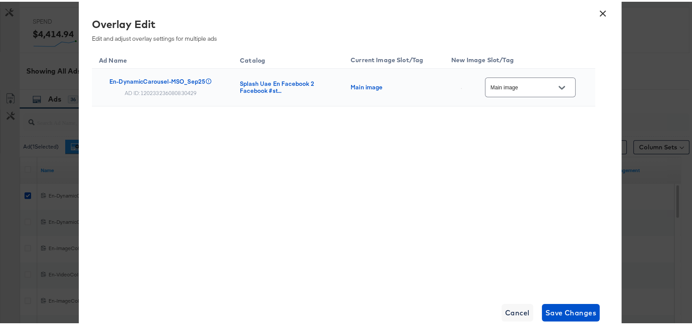
click at [542, 90] on input "Main image" at bounding box center [523, 86] width 69 height 10
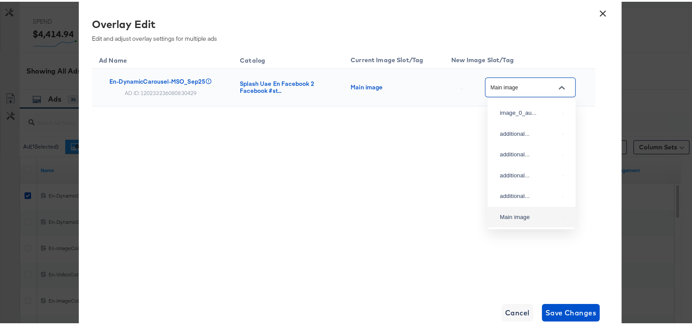
scroll to position [33, 0]
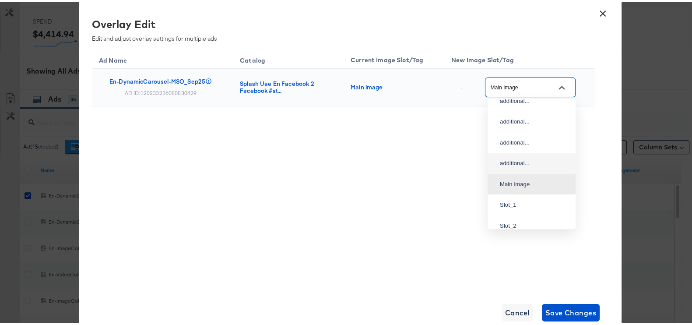
click at [530, 169] on div "additional..." at bounding box center [531, 162] width 74 height 16
type input "additional_overlay_4"
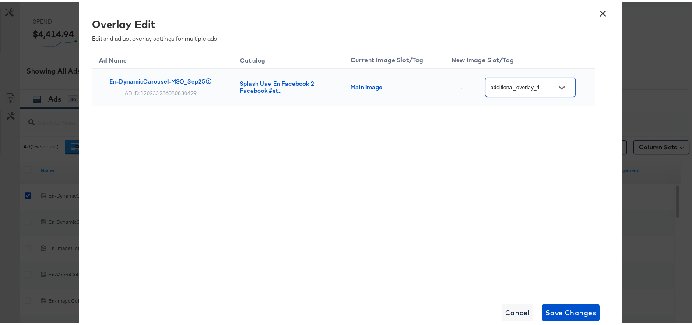
click at [562, 301] on div "× Overlay Edit Edit and adjust overlay settings for multiple ads Ad Name Catalo…" at bounding box center [350, 162] width 542 height 339
click at [562, 311] on span "Save Changes" at bounding box center [570, 310] width 51 height 12
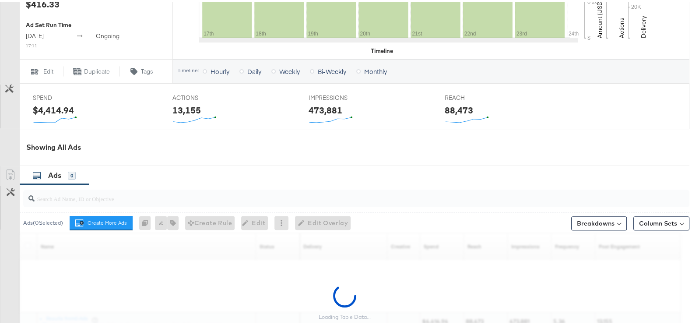
scroll to position [396, 0]
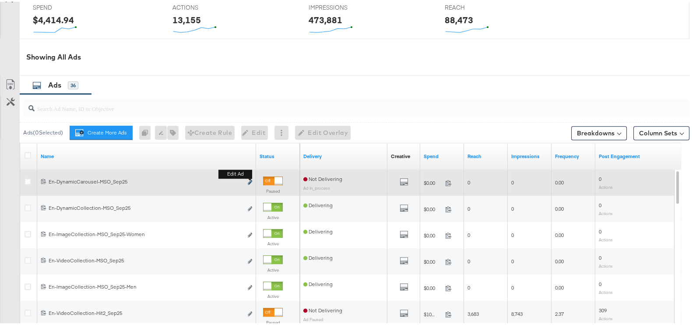
click at [252, 178] on icon "link" at bounding box center [250, 180] width 4 height 5
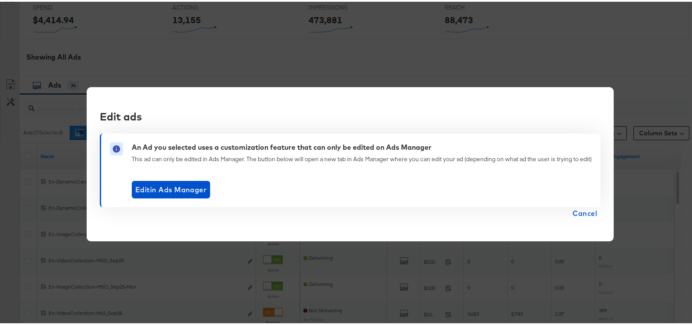
click at [591, 213] on span "Cancel" at bounding box center [584, 211] width 24 height 12
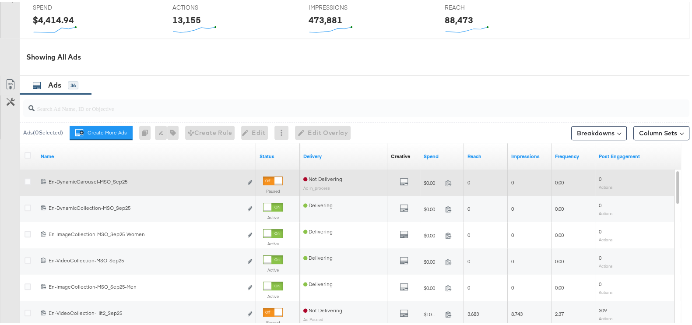
click at [26, 174] on div at bounding box center [29, 181] width 16 height 16
click at [25, 177] on icon at bounding box center [27, 179] width 7 height 7
click at [0, 0] on input "checkbox" at bounding box center [0, 0] width 0 height 0
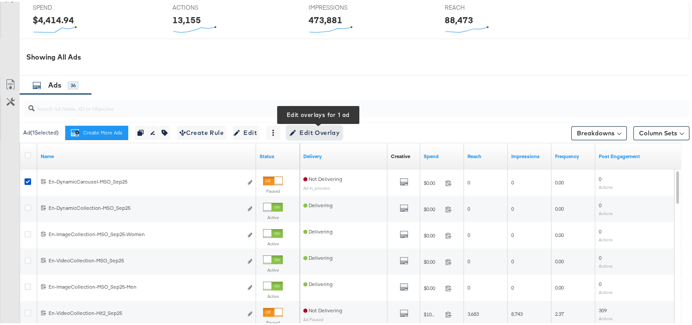
click at [325, 131] on span "Edit Overlay Edit overlays for 1 ad" at bounding box center [314, 131] width 50 height 11
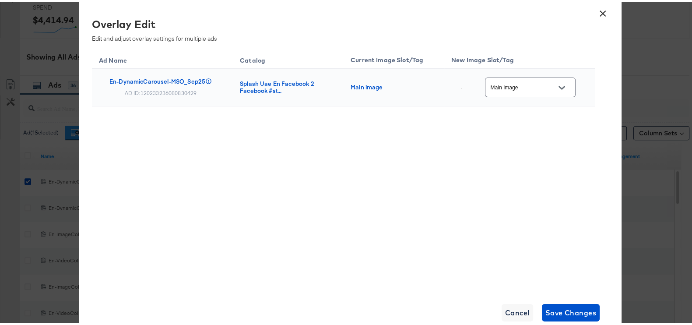
click at [526, 81] on input "Main image" at bounding box center [523, 86] width 69 height 10
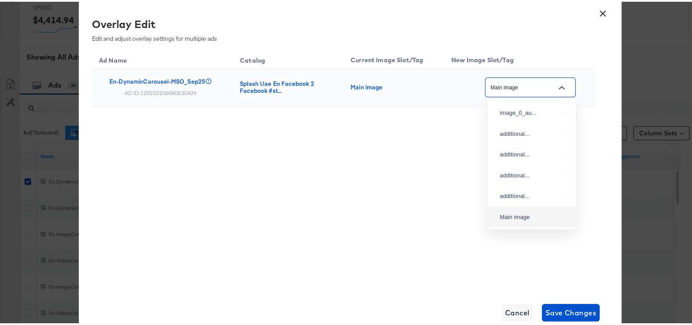
scroll to position [33, 0]
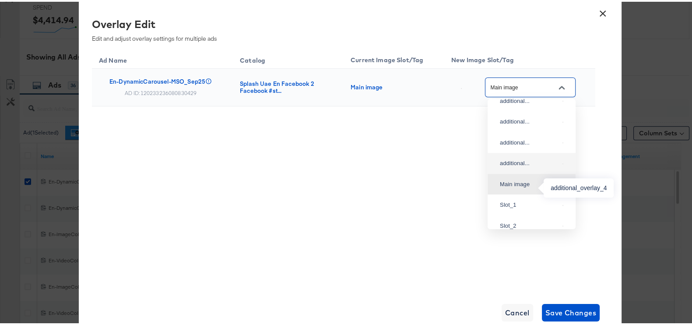
click at [527, 166] on div "additional..." at bounding box center [529, 161] width 59 height 9
type input "additional_overlay_4"
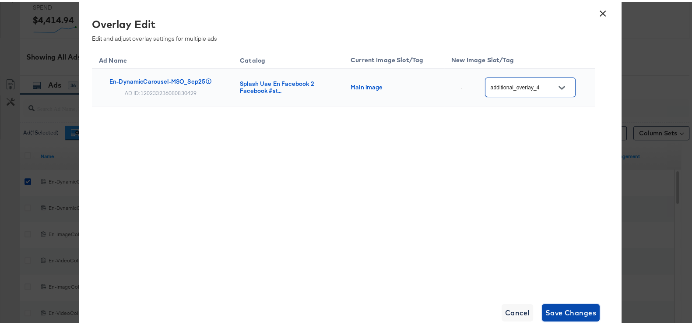
click at [564, 311] on span "Save Changes" at bounding box center [570, 310] width 51 height 12
